Goal: Information Seeking & Learning: Learn about a topic

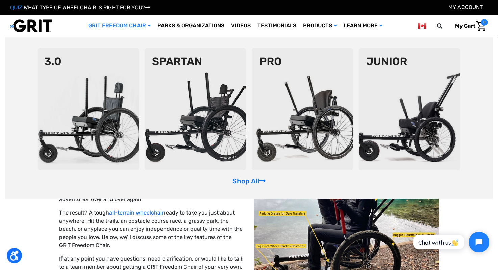
click at [186, 90] on img at bounding box center [196, 109] width 102 height 122
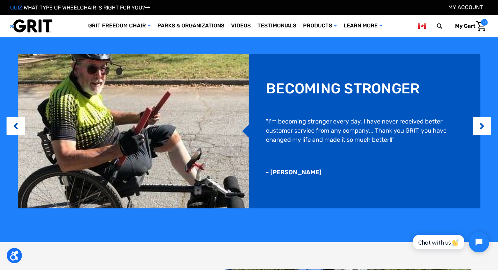
scroll to position [507, 0]
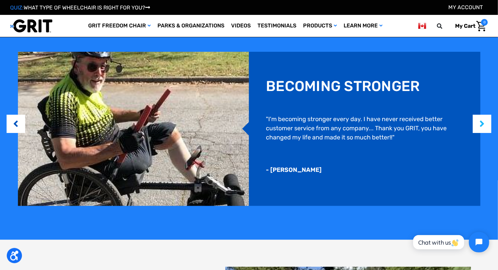
click at [484, 121] on button "Next" at bounding box center [482, 124] width 7 height 21
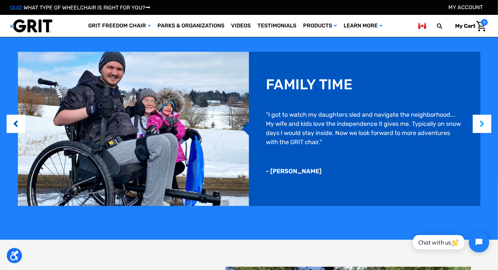
click at [484, 125] on button "Next" at bounding box center [482, 124] width 7 height 21
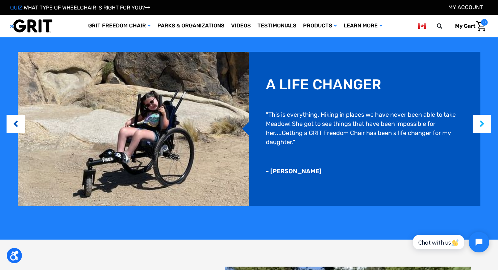
click at [484, 125] on button "Next" at bounding box center [482, 124] width 7 height 21
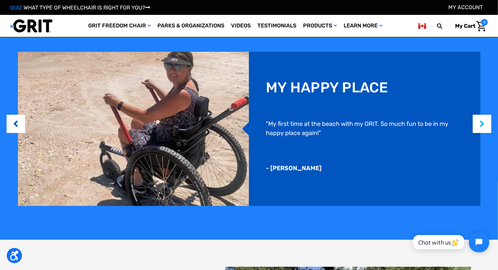
click at [482, 125] on button "Next" at bounding box center [482, 124] width 7 height 21
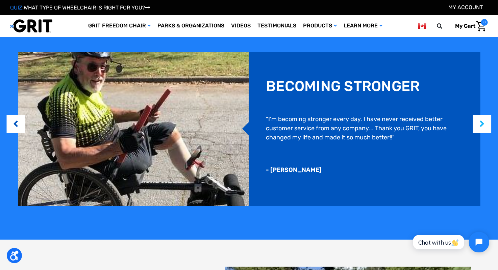
click at [482, 125] on button "Next" at bounding box center [482, 124] width 7 height 21
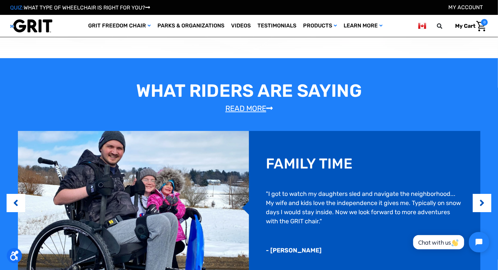
scroll to position [406, 0]
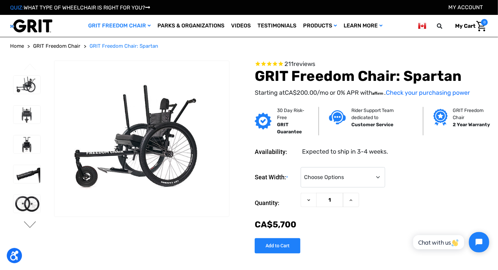
click at [32, 226] on button "Next" at bounding box center [30, 225] width 14 height 8
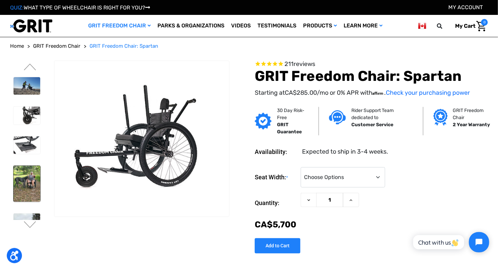
click at [34, 192] on img at bounding box center [27, 184] width 27 height 36
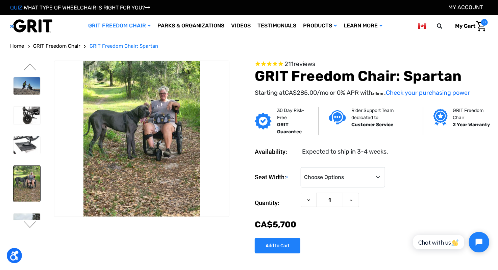
click at [29, 94] on li at bounding box center [26, 86] width 33 height 25
click at [32, 84] on img at bounding box center [27, 86] width 27 height 18
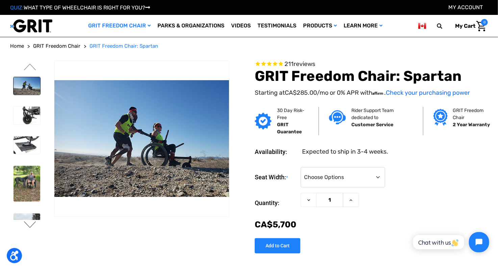
click at [31, 225] on button "Next" at bounding box center [30, 225] width 14 height 8
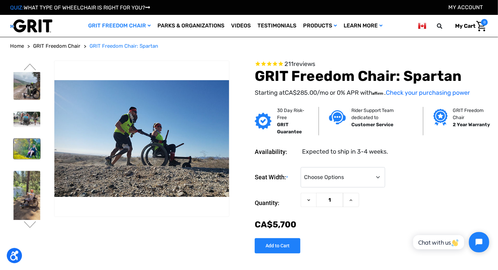
click at [21, 149] on img at bounding box center [27, 149] width 27 height 20
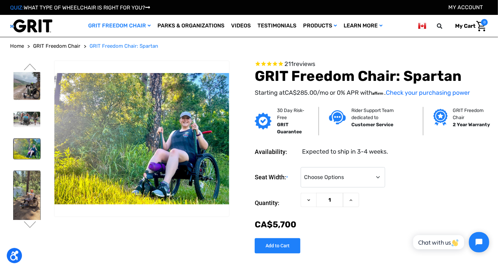
click at [27, 200] on img at bounding box center [27, 198] width 27 height 55
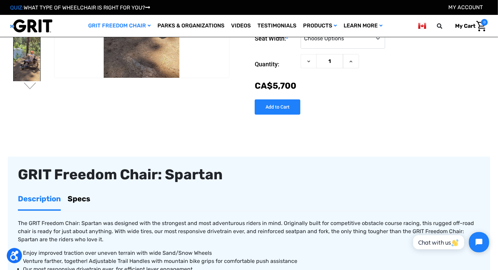
scroll to position [169, 0]
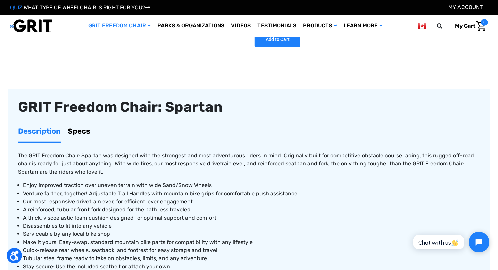
click at [87, 134] on link "Specs" at bounding box center [79, 130] width 23 height 21
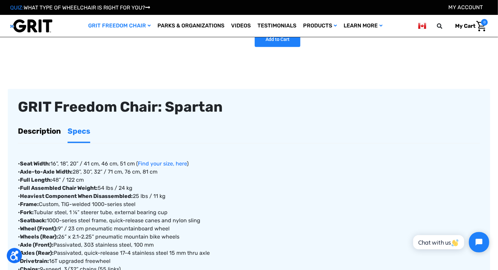
scroll to position [203, 0]
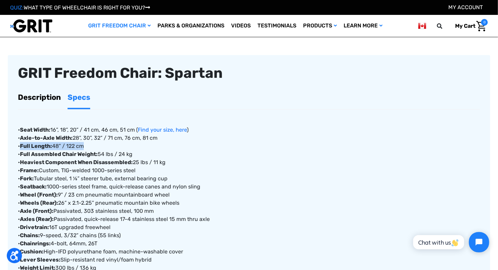
drag, startPoint x: 85, startPoint y: 148, endPoint x: 22, endPoint y: 150, distance: 63.6
copy div "Full Length: 48” / 122 cm"
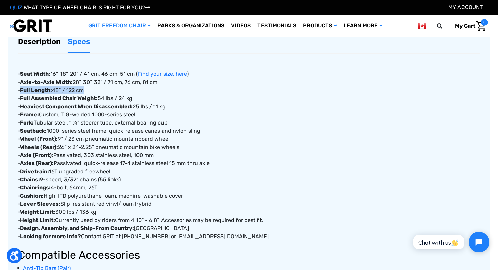
scroll to position [270, 0]
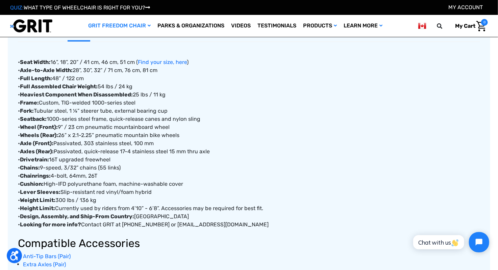
click at [107, 217] on strong "Design, Assembly, and Ship-From Country:" at bounding box center [77, 216] width 114 height 6
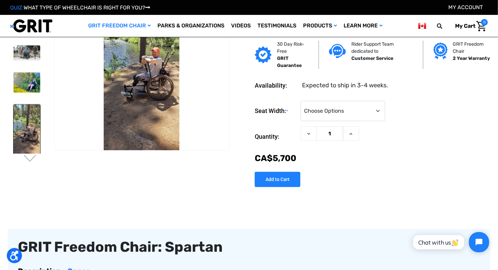
scroll to position [0, 0]
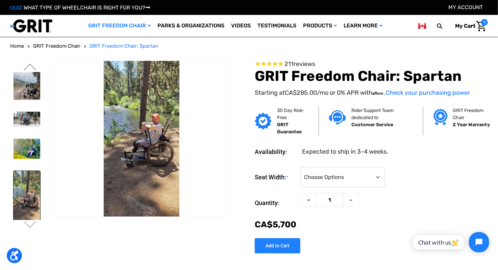
click at [30, 65] on button "Previous" at bounding box center [30, 68] width 14 height 8
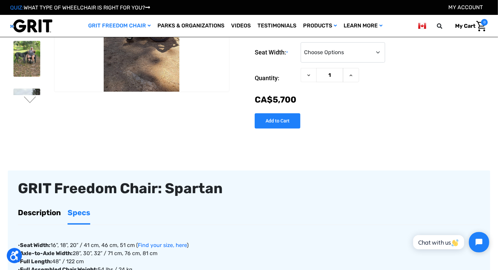
scroll to position [203, 0]
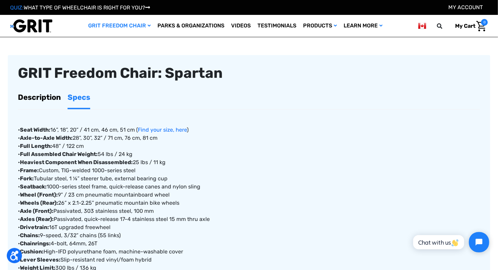
drag, startPoint x: 104, startPoint y: 140, endPoint x: 99, endPoint y: 140, distance: 5.4
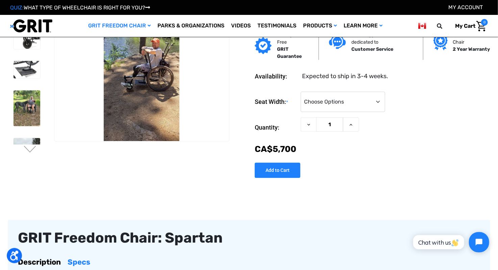
scroll to position [0, 0]
